Goal: Find specific page/section: Find specific page/section

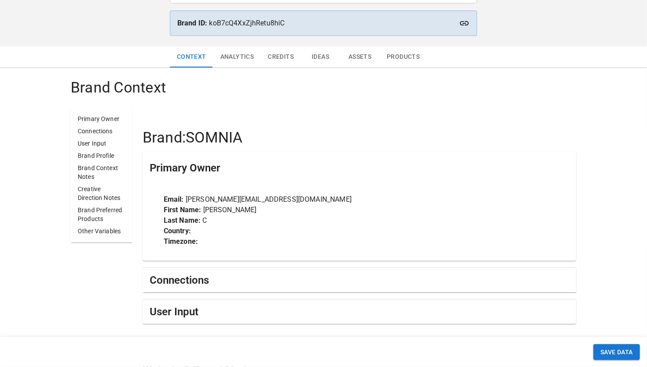
scroll to position [46, 0]
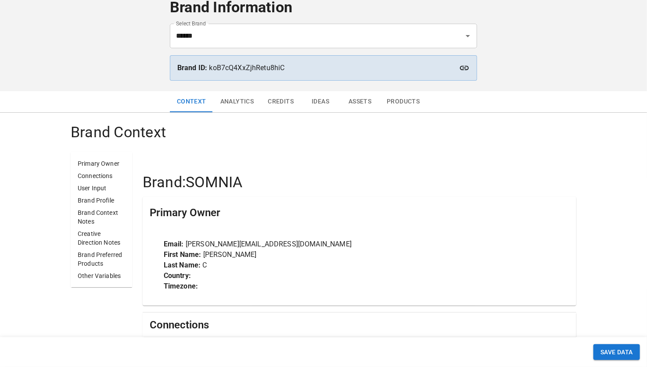
click at [372, 101] on button "Assets" at bounding box center [359, 101] width 39 height 21
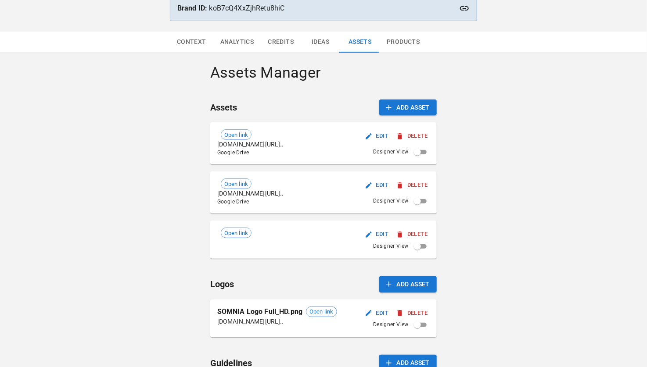
scroll to position [110, 0]
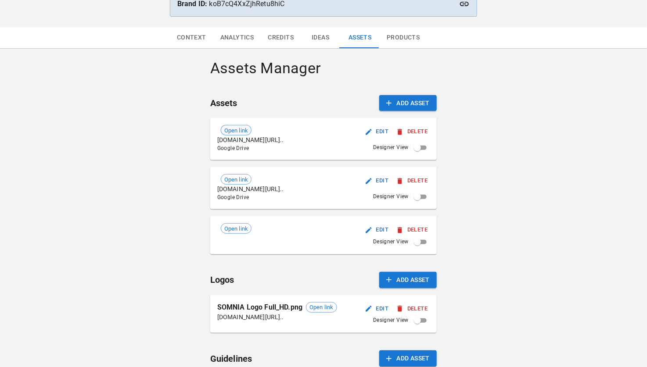
click at [240, 129] on span "Open link" at bounding box center [236, 130] width 30 height 9
click at [239, 179] on span "Open link" at bounding box center [236, 179] width 30 height 9
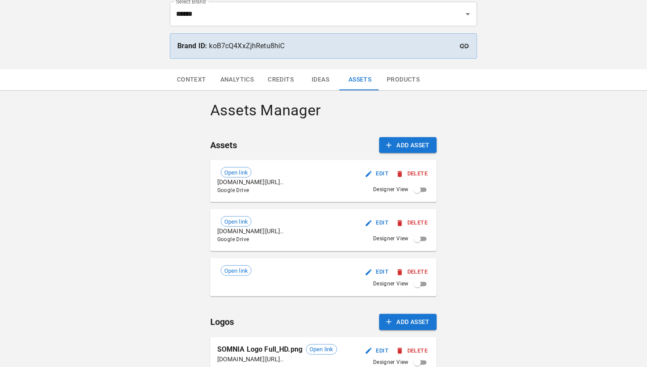
scroll to position [155, 0]
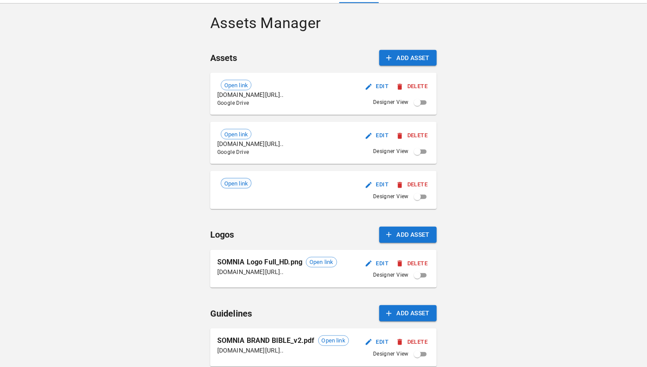
click at [233, 182] on span "Open link" at bounding box center [236, 183] width 30 height 9
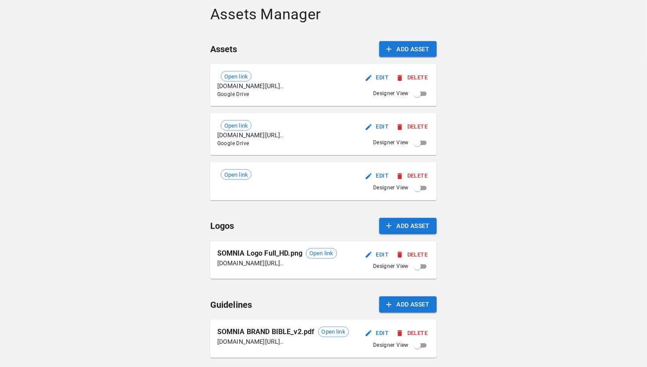
scroll to position [126, 0]
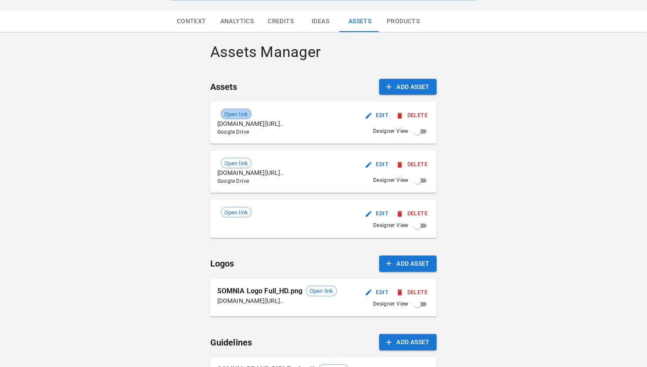
click at [239, 114] on span "Open link" at bounding box center [236, 114] width 30 height 9
click at [240, 112] on span "Open link" at bounding box center [236, 114] width 30 height 9
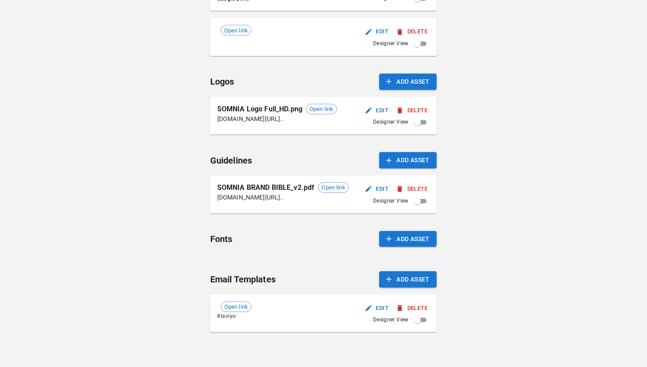
scroll to position [308, 0]
click at [330, 186] on span "Open link" at bounding box center [333, 187] width 30 height 9
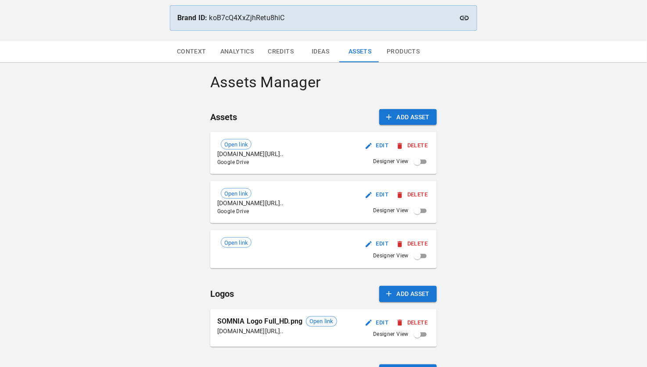
scroll to position [82, 0]
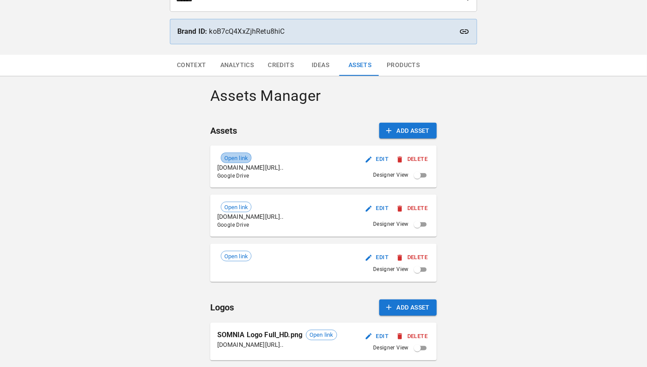
click at [238, 157] on span "Open link" at bounding box center [236, 158] width 30 height 9
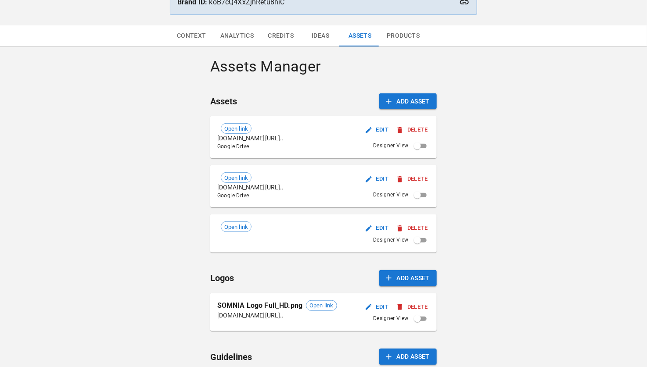
scroll to position [116, 0]
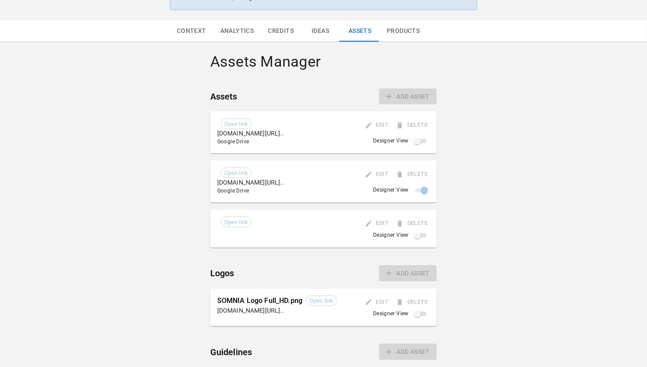
click at [419, 192] on span at bounding box center [420, 190] width 11 height 4
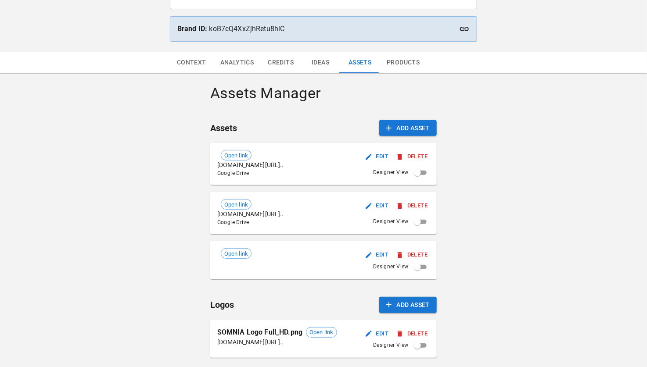
scroll to position [98, 0]
